Goal: Find specific page/section: Find specific page/section

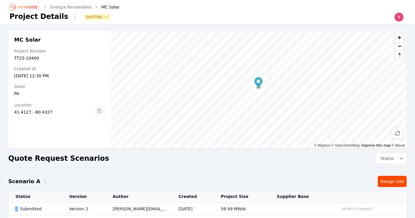
click at [35, 6] on icon "Breadcrumb" at bounding box center [24, 6] width 32 height 9
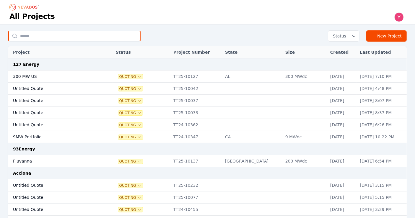
click at [84, 39] on input "text" at bounding box center [74, 36] width 132 height 11
type input "********"
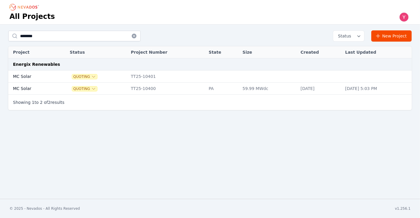
click at [130, 38] on button at bounding box center [134, 36] width 13 height 11
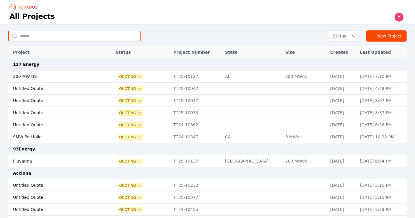
click at [130, 38] on input "text" at bounding box center [74, 36] width 132 height 11
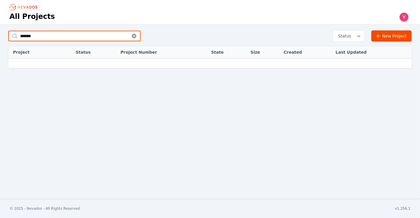
type input "*******"
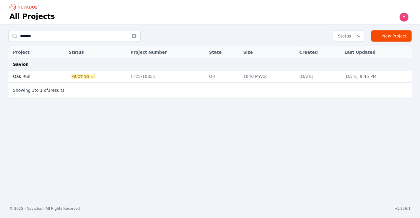
click at [138, 75] on td "TT25-10351" at bounding box center [167, 77] width 79 height 12
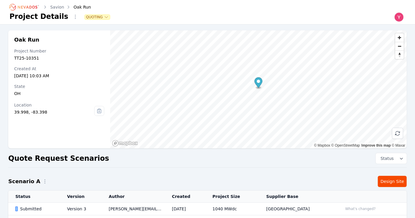
scroll to position [55, 0]
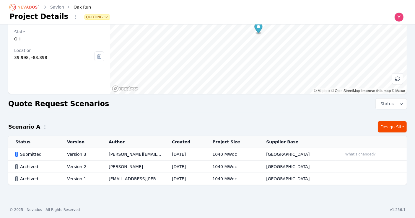
click at [108, 150] on td "[PERSON_NAME][EMAIL_ADDRESS][PERSON_NAME][DOMAIN_NAME]" at bounding box center [133, 154] width 63 height 13
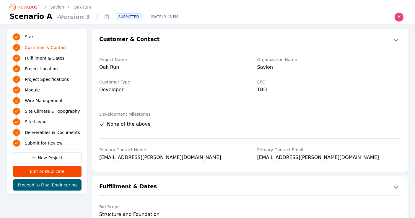
drag, startPoint x: 108, startPoint y: 150, endPoint x: 205, endPoint y: 178, distance: 100.9
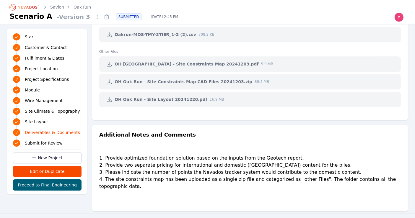
scroll to position [1452, 0]
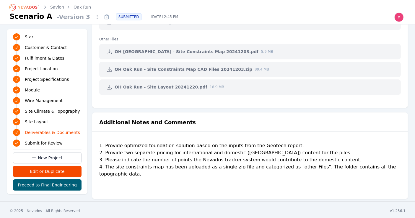
click at [191, 161] on div "1. Provide optimized foundation solution based on the inputs from the Geotech r…" at bounding box center [249, 165] width 301 height 47
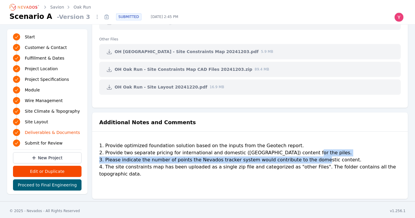
click at [191, 161] on div "1. Provide optimized foundation solution based on the inputs from the Geotech r…" at bounding box center [249, 165] width 301 height 47
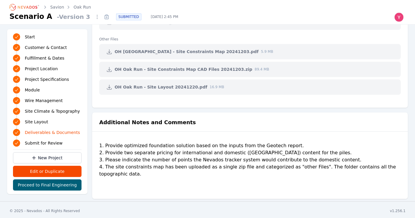
click at [194, 166] on div "1. Provide optimized foundation solution based on the inputs from the Geotech r…" at bounding box center [249, 165] width 301 height 47
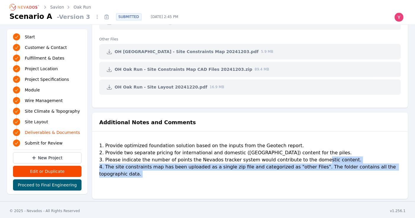
click at [194, 166] on div "1. Provide optimized foundation solution based on the inputs from the Geotech r…" at bounding box center [249, 165] width 301 height 47
